Goal: Find specific page/section: Find specific page/section

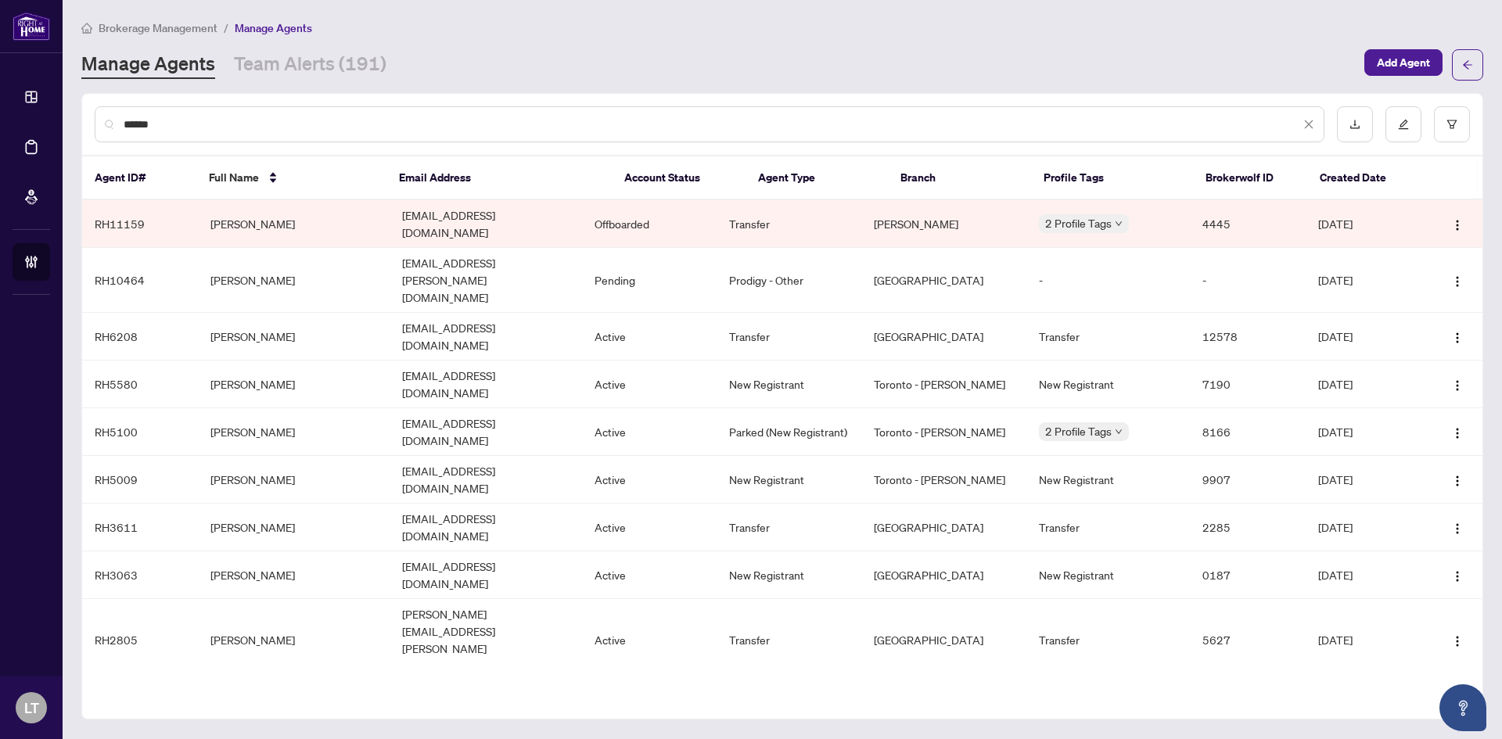
click at [136, 24] on span "Brokerage Management" at bounding box center [158, 28] width 119 height 14
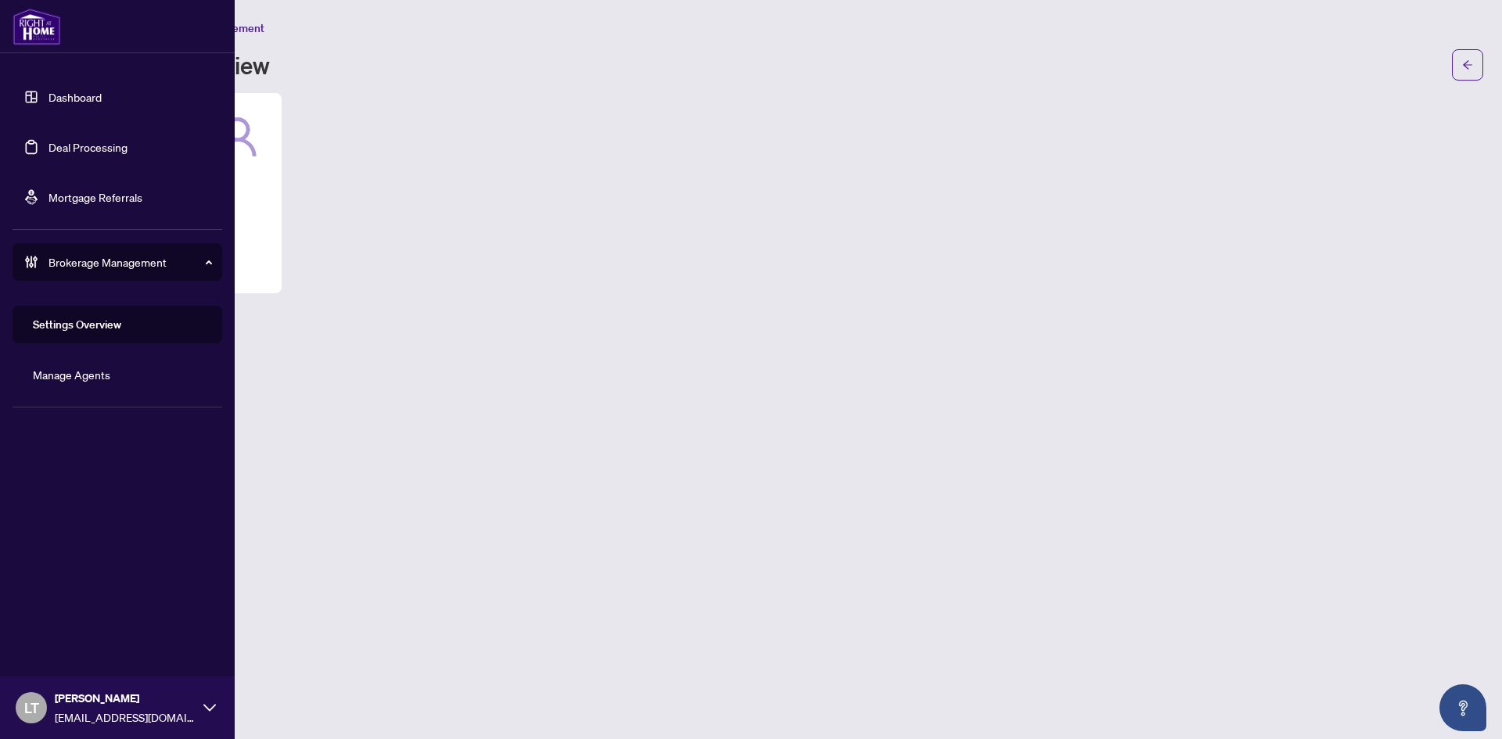
drag, startPoint x: 92, startPoint y: 96, endPoint x: 112, endPoint y: 107, distance: 23.1
click at [92, 95] on link "Dashboard" at bounding box center [74, 97] width 53 height 14
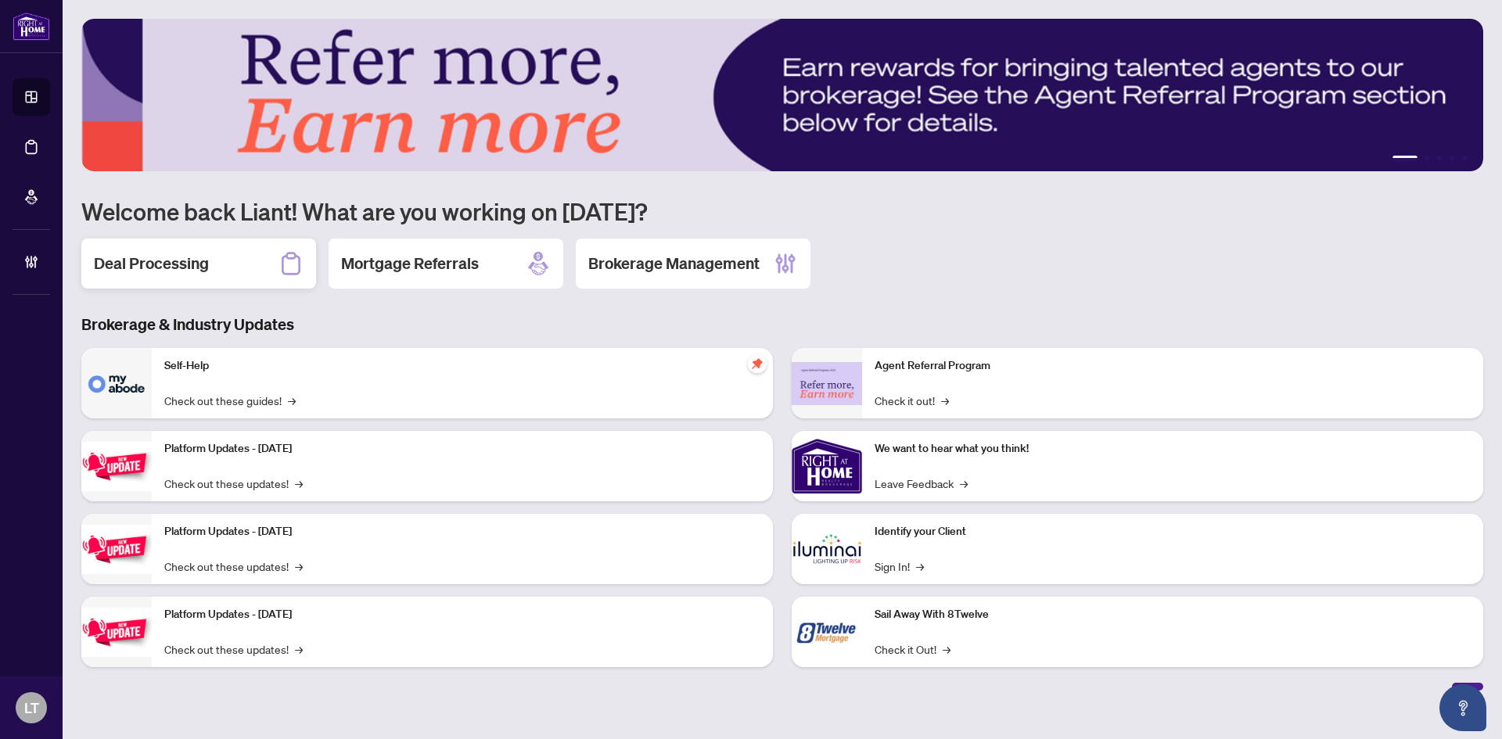
click at [221, 268] on div "Deal Processing" at bounding box center [198, 264] width 235 height 50
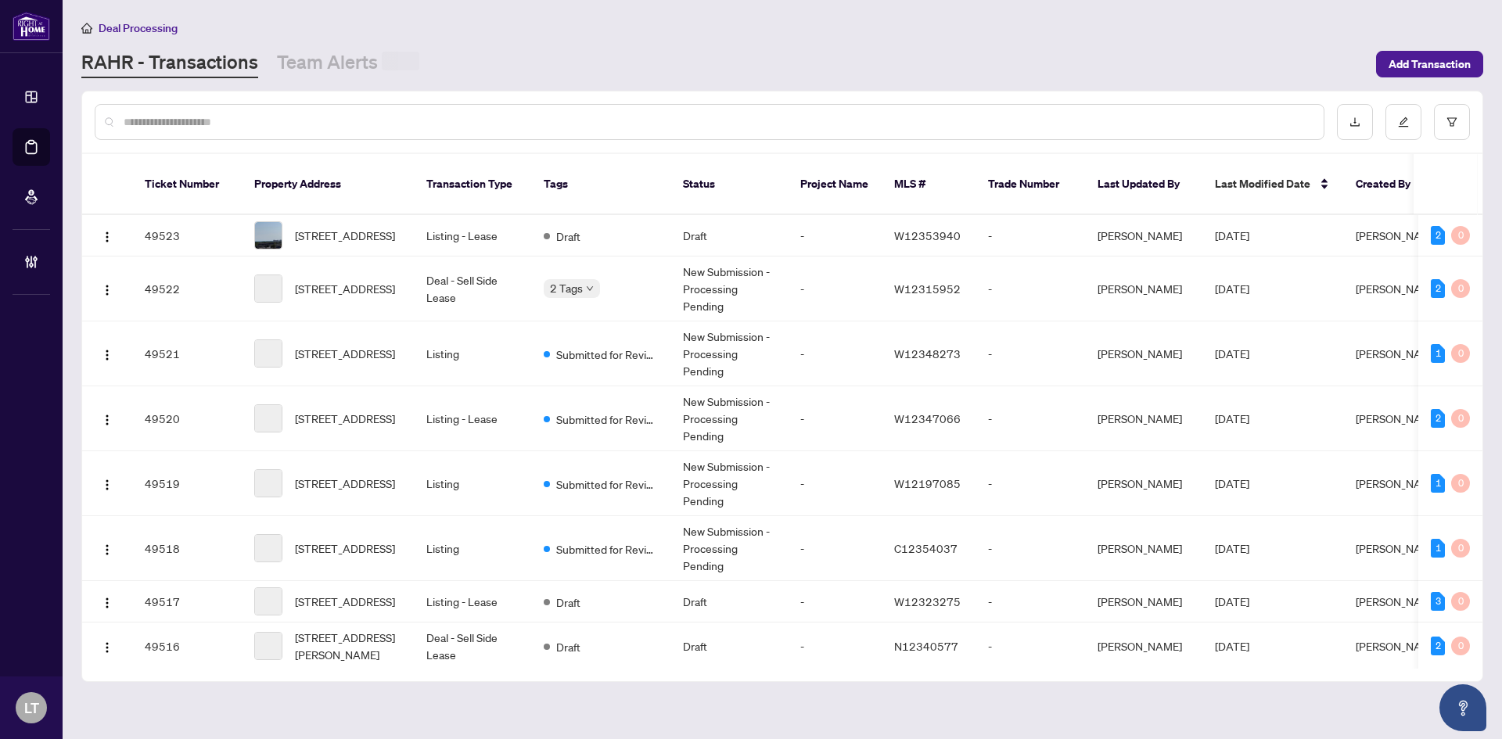
click at [242, 120] on input "text" at bounding box center [717, 121] width 1187 height 17
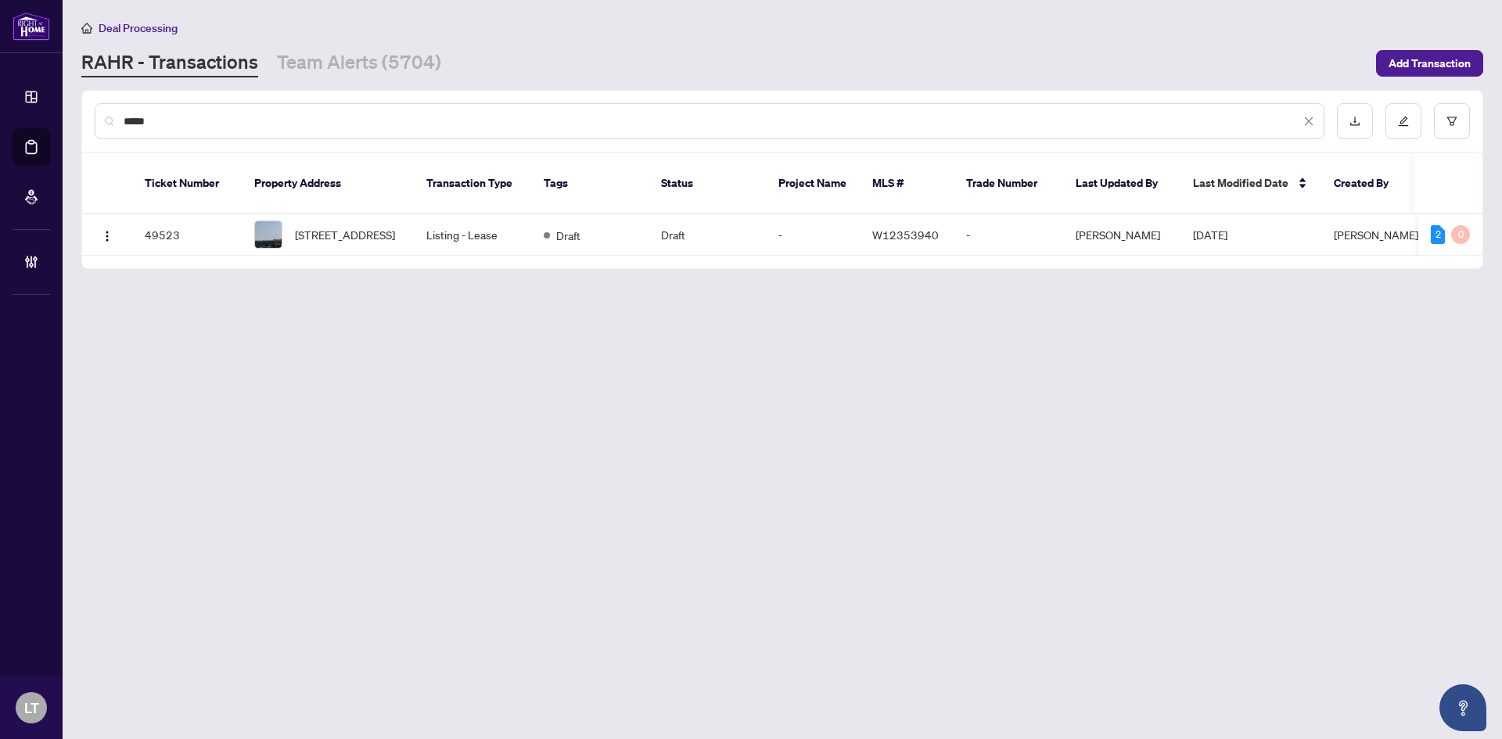
type input "*****"
